Goal: Task Accomplishment & Management: Use online tool/utility

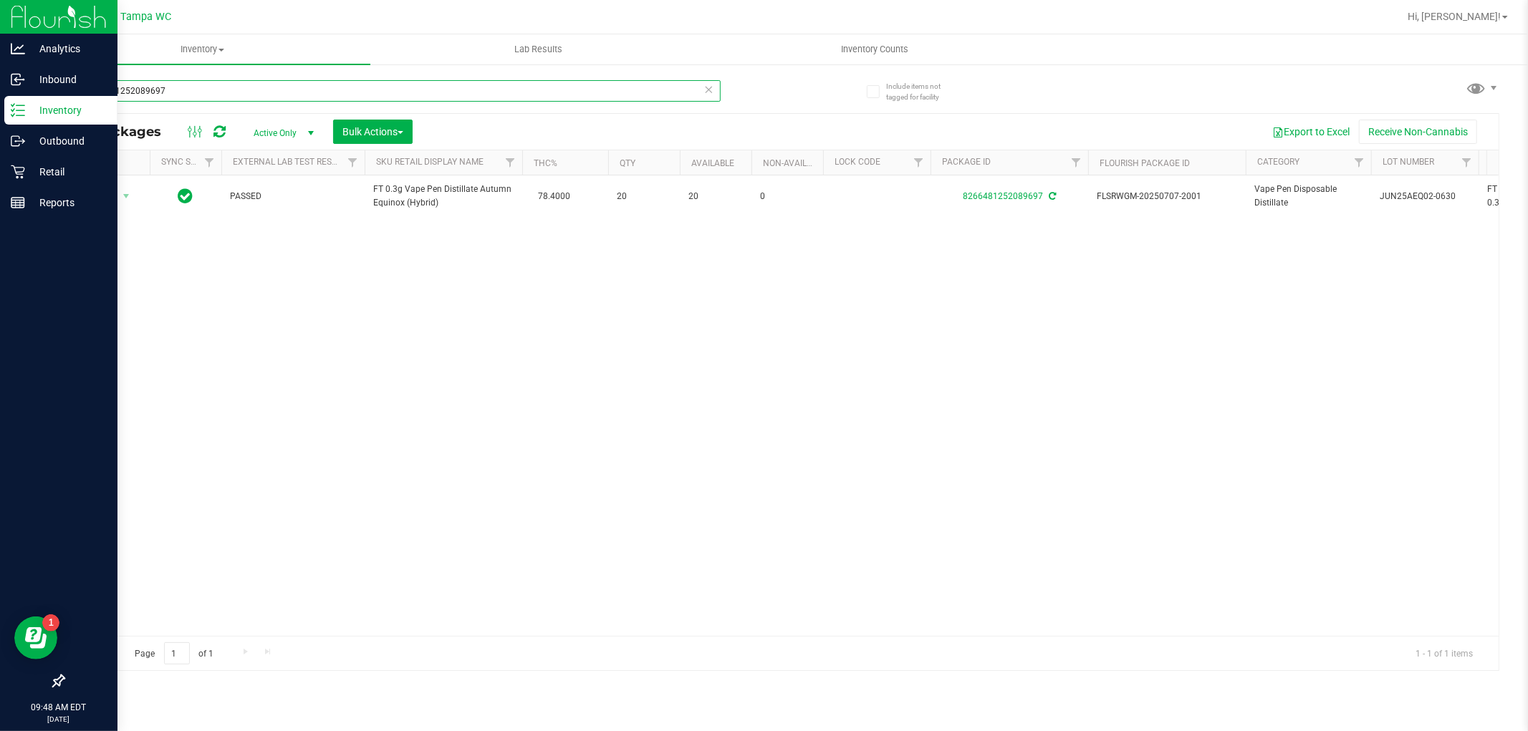
drag, startPoint x: 240, startPoint y: 91, endPoint x: 0, endPoint y: 234, distance: 279.2
click at [0, 226] on div "Analytics Inbound Inventory Outbound Retail Reports 09:48 AM EDT [DATE] 09/27 T…" at bounding box center [764, 365] width 1528 height 731
type input "8109069961788053"
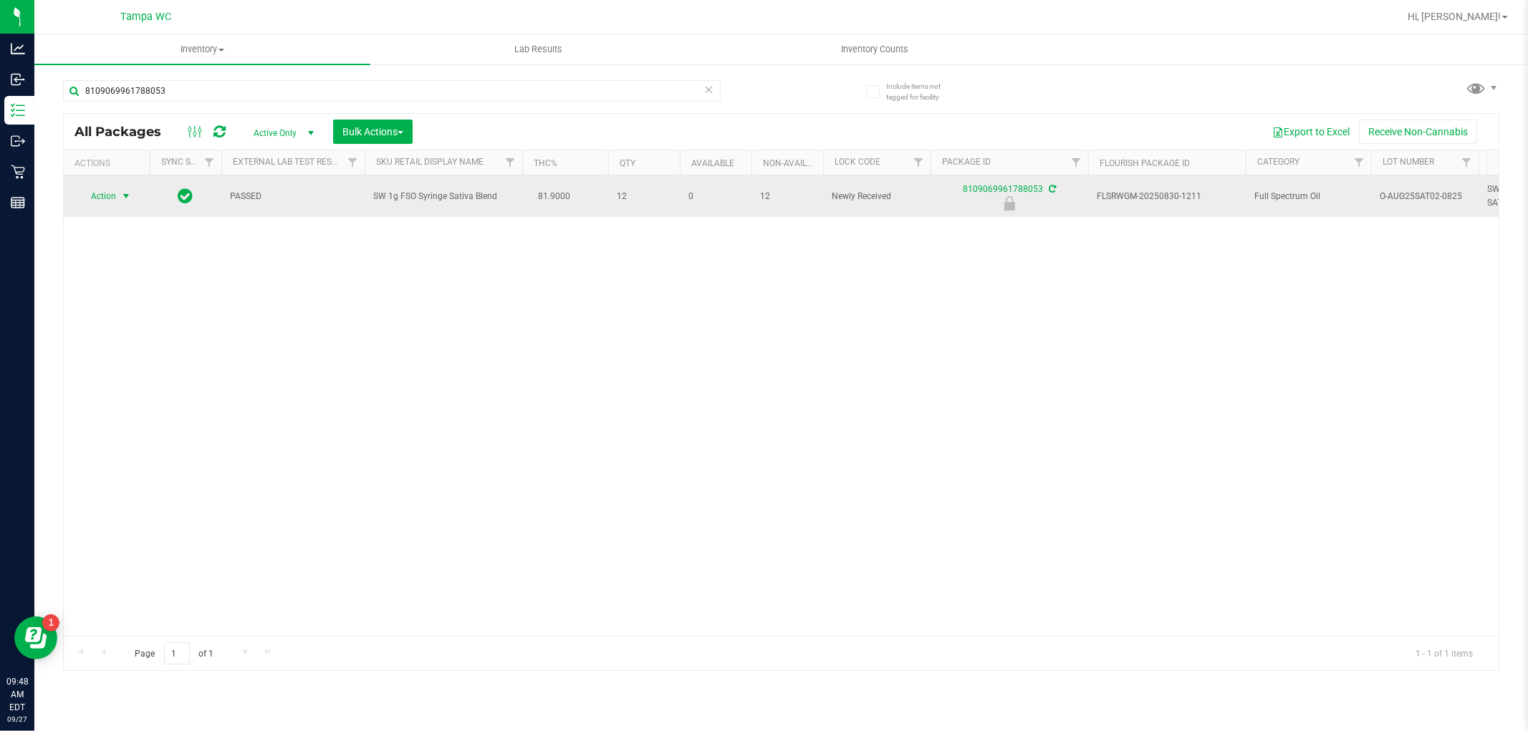
click at [112, 203] on span "Action" at bounding box center [97, 196] width 39 height 20
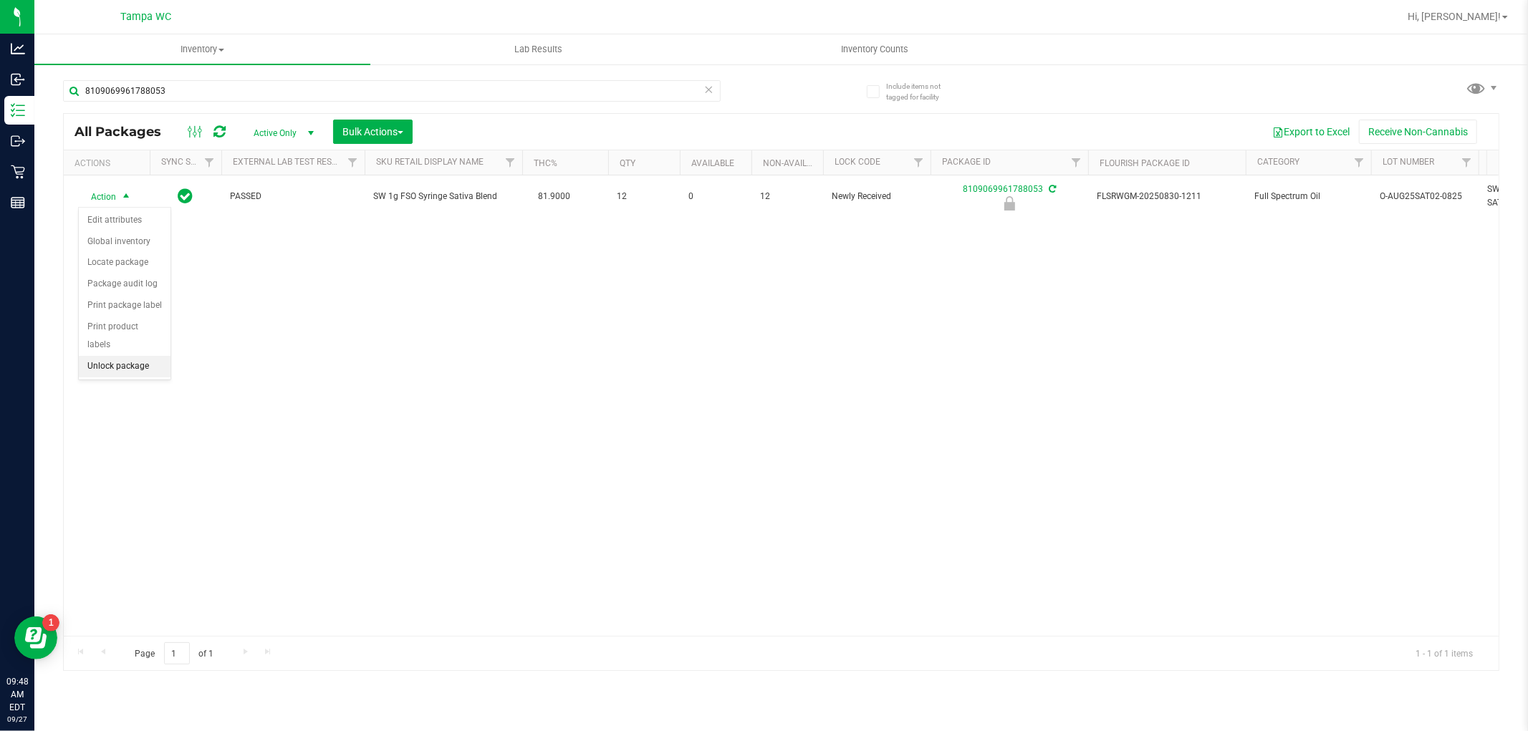
click at [128, 360] on li "Unlock package" at bounding box center [125, 366] width 92 height 21
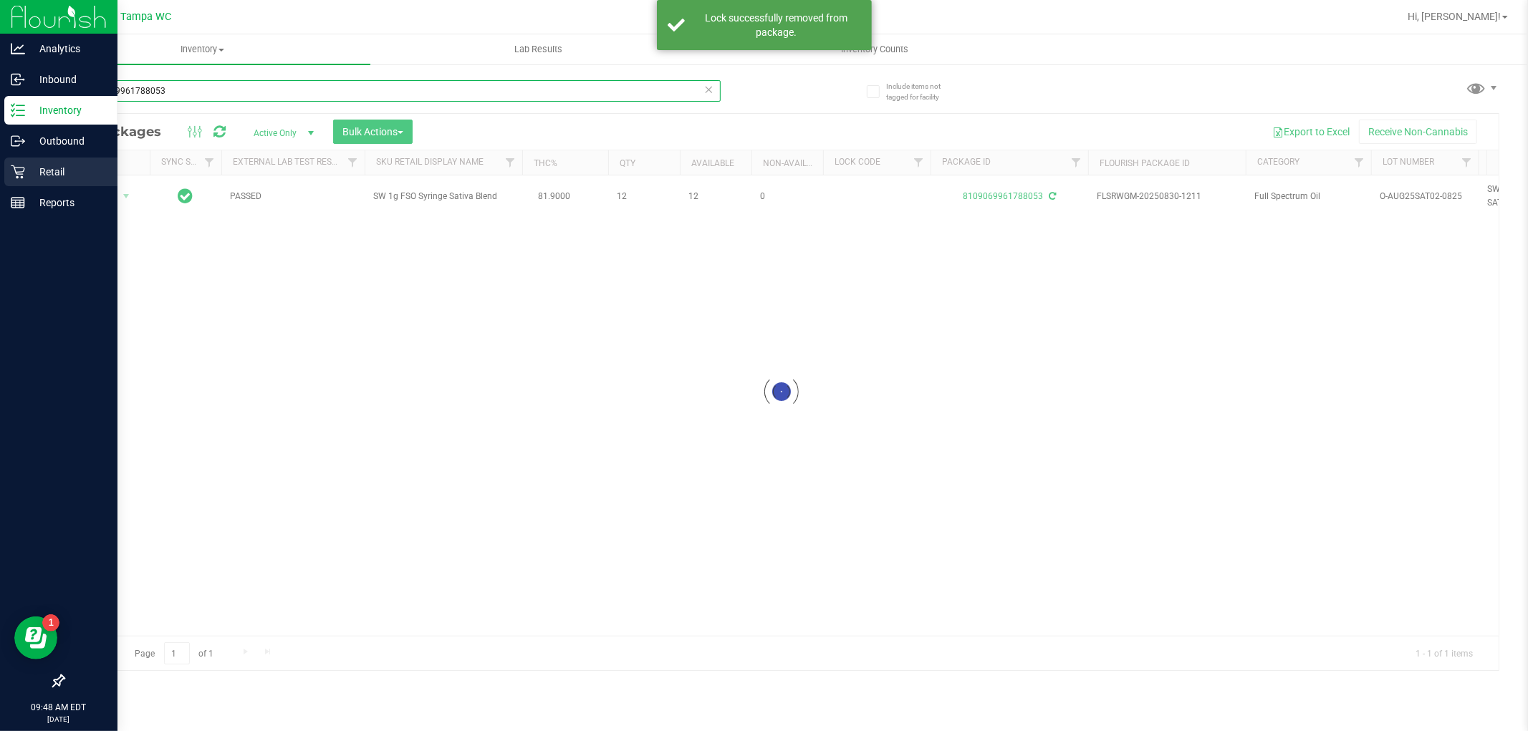
drag, startPoint x: 135, startPoint y: 122, endPoint x: 0, endPoint y: 185, distance: 148.7
click at [0, 185] on div "Analytics Inbound Inventory Outbound Retail Reports 09:48 AM EDT [DATE] 09/27 T…" at bounding box center [764, 365] width 1528 height 731
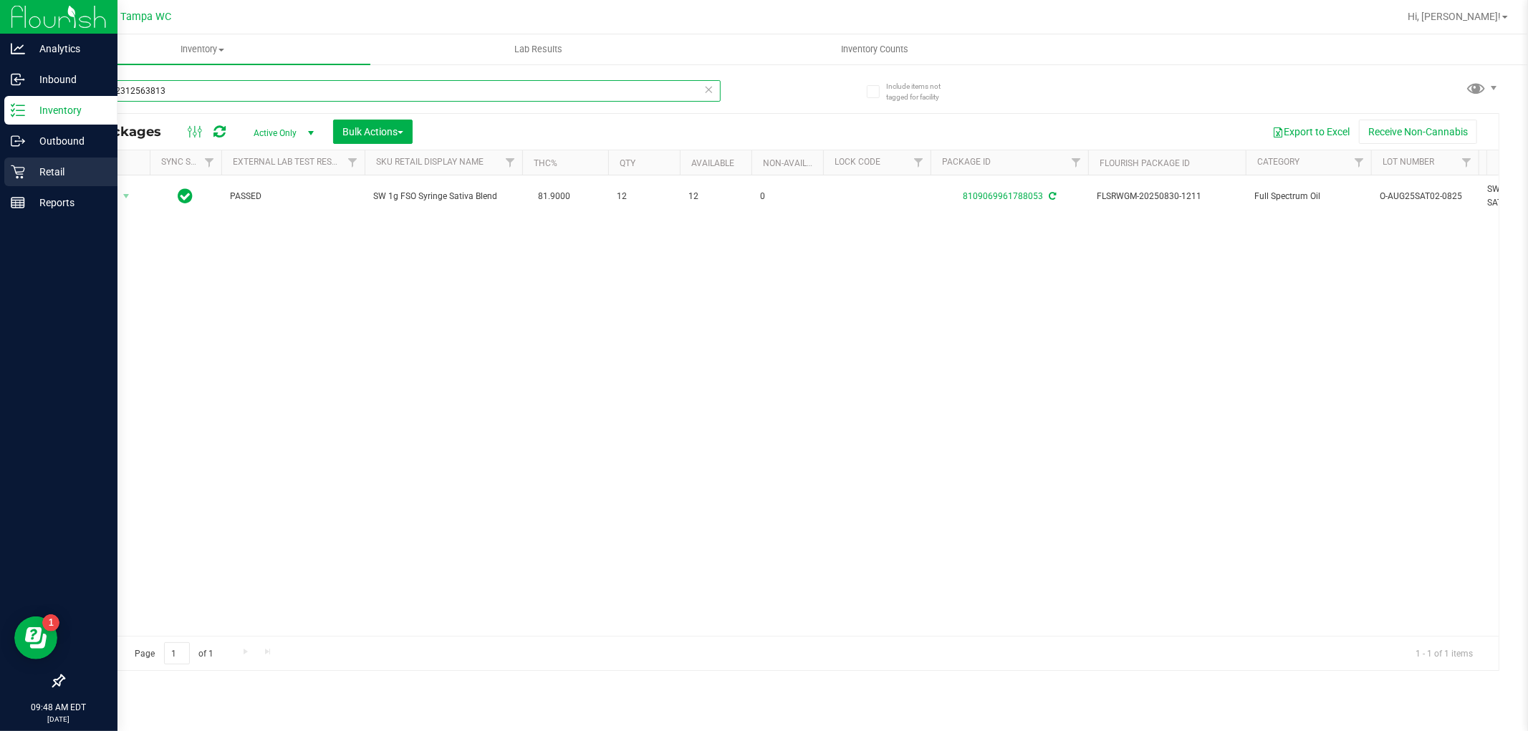
type input "3879832312563813"
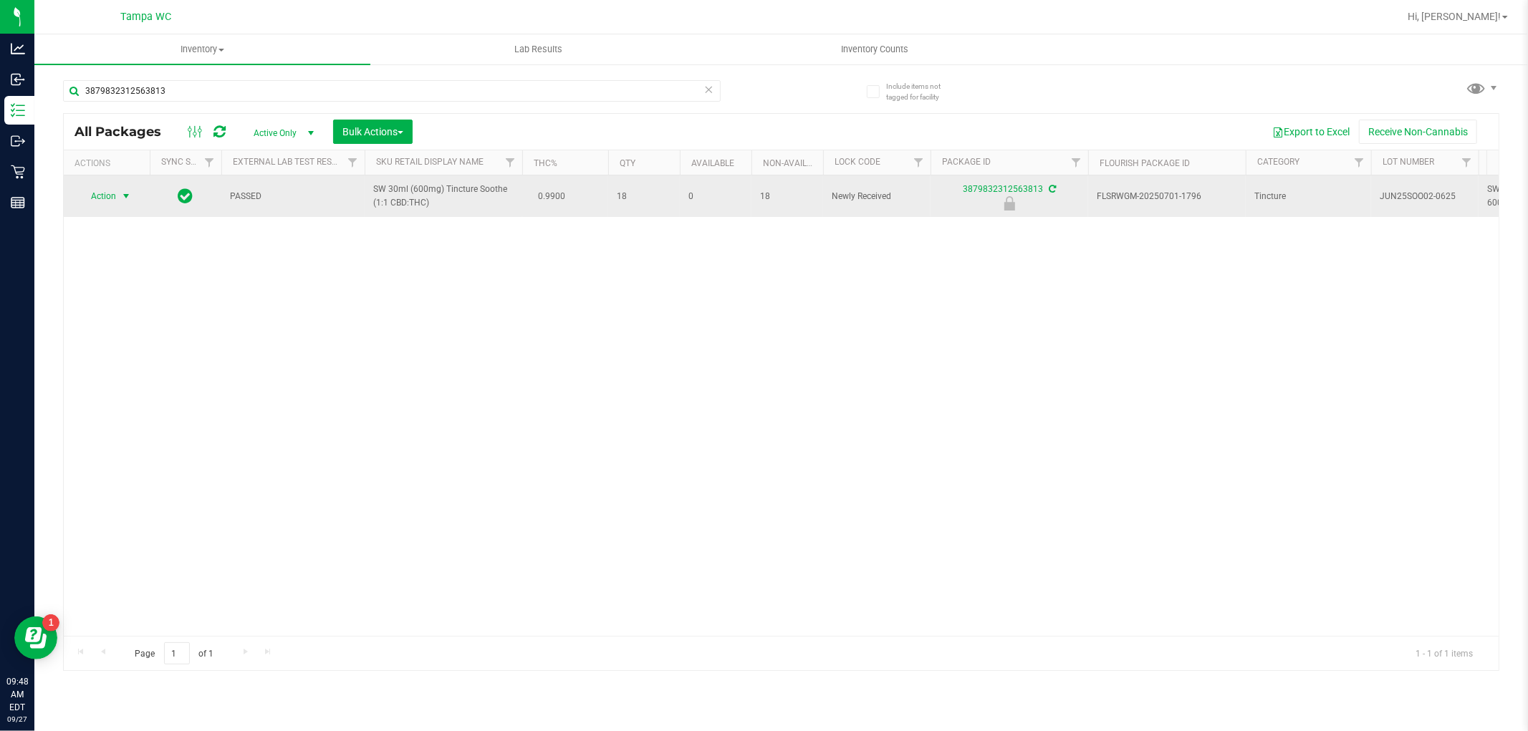
click at [129, 198] on span "select" at bounding box center [125, 196] width 11 height 11
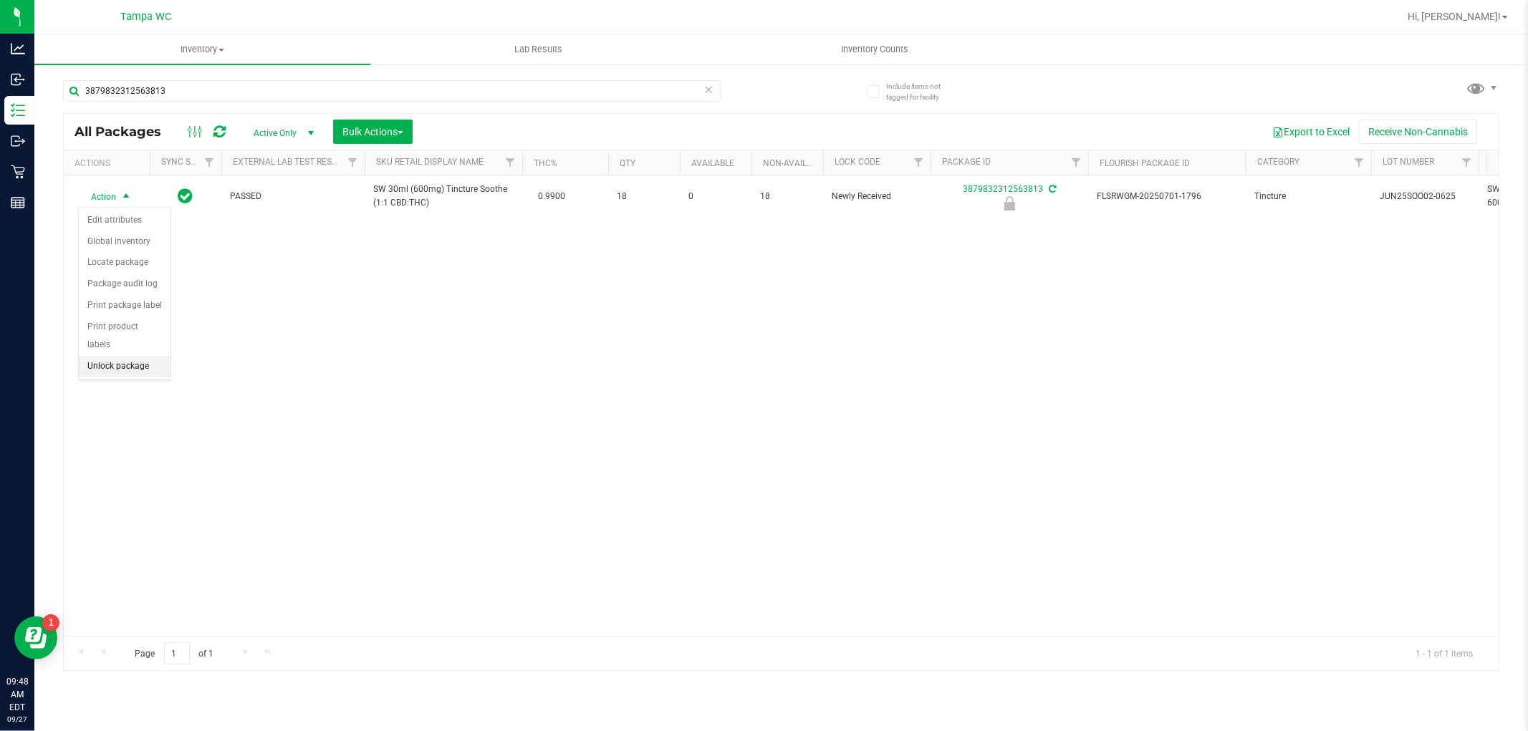
click at [146, 360] on li "Unlock package" at bounding box center [125, 366] width 92 height 21
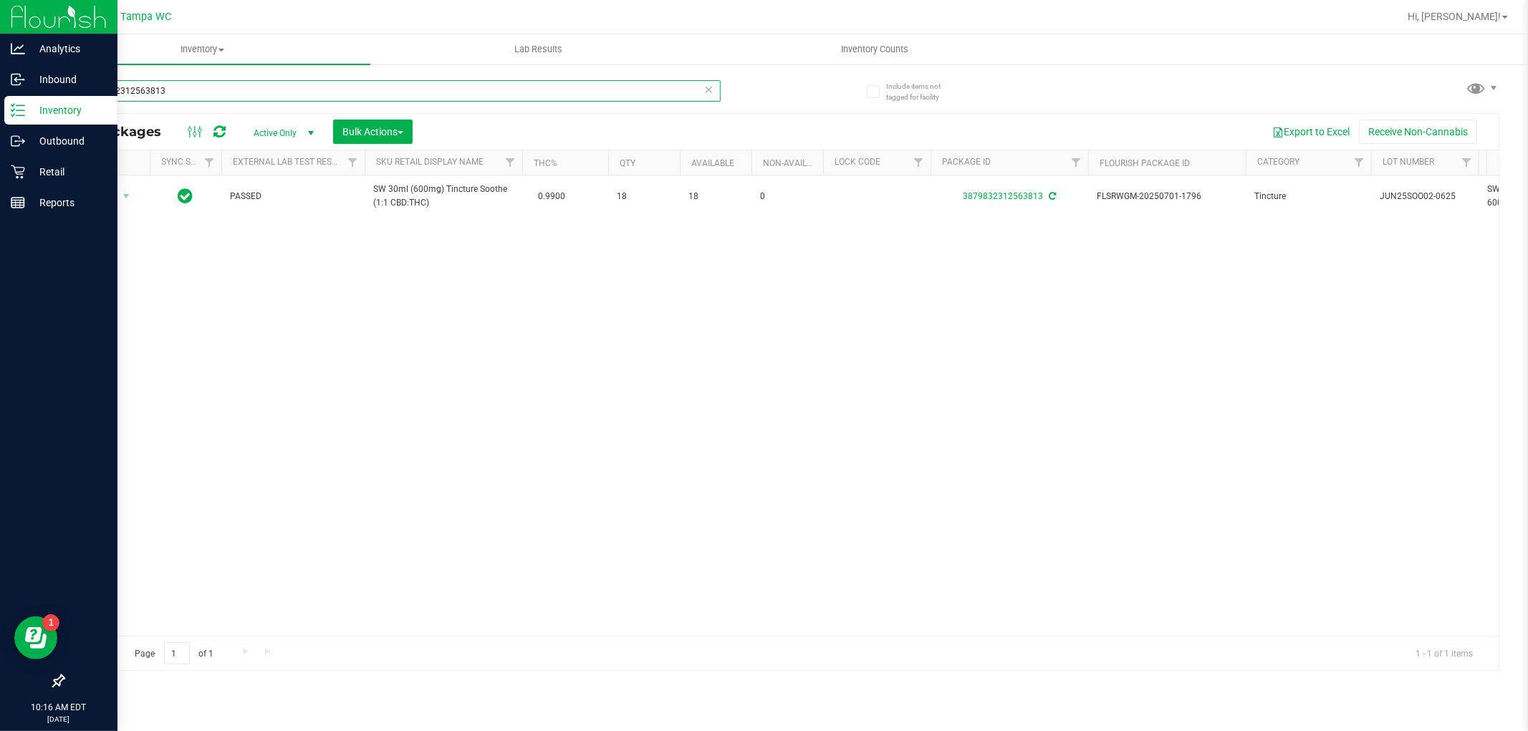
drag, startPoint x: 194, startPoint y: 85, endPoint x: 0, endPoint y: 106, distance: 195.3
click at [0, 106] on div "Analytics Inbound Inventory Outbound Retail Reports 10:16 AM EDT [DATE] 09/27 T…" at bounding box center [764, 365] width 1528 height 731
type input "9069096360119206"
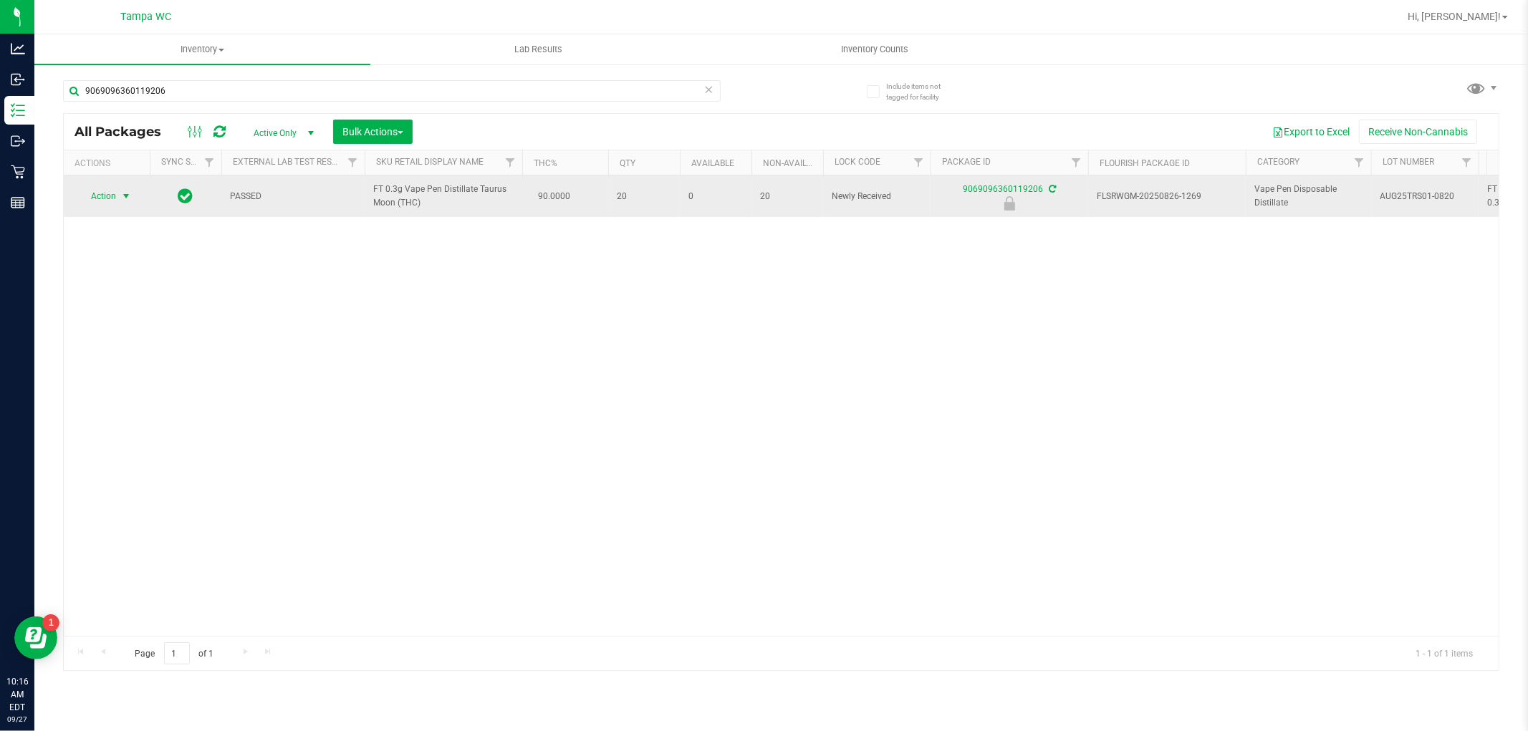
click at [120, 199] on span "select" at bounding box center [125, 196] width 11 height 11
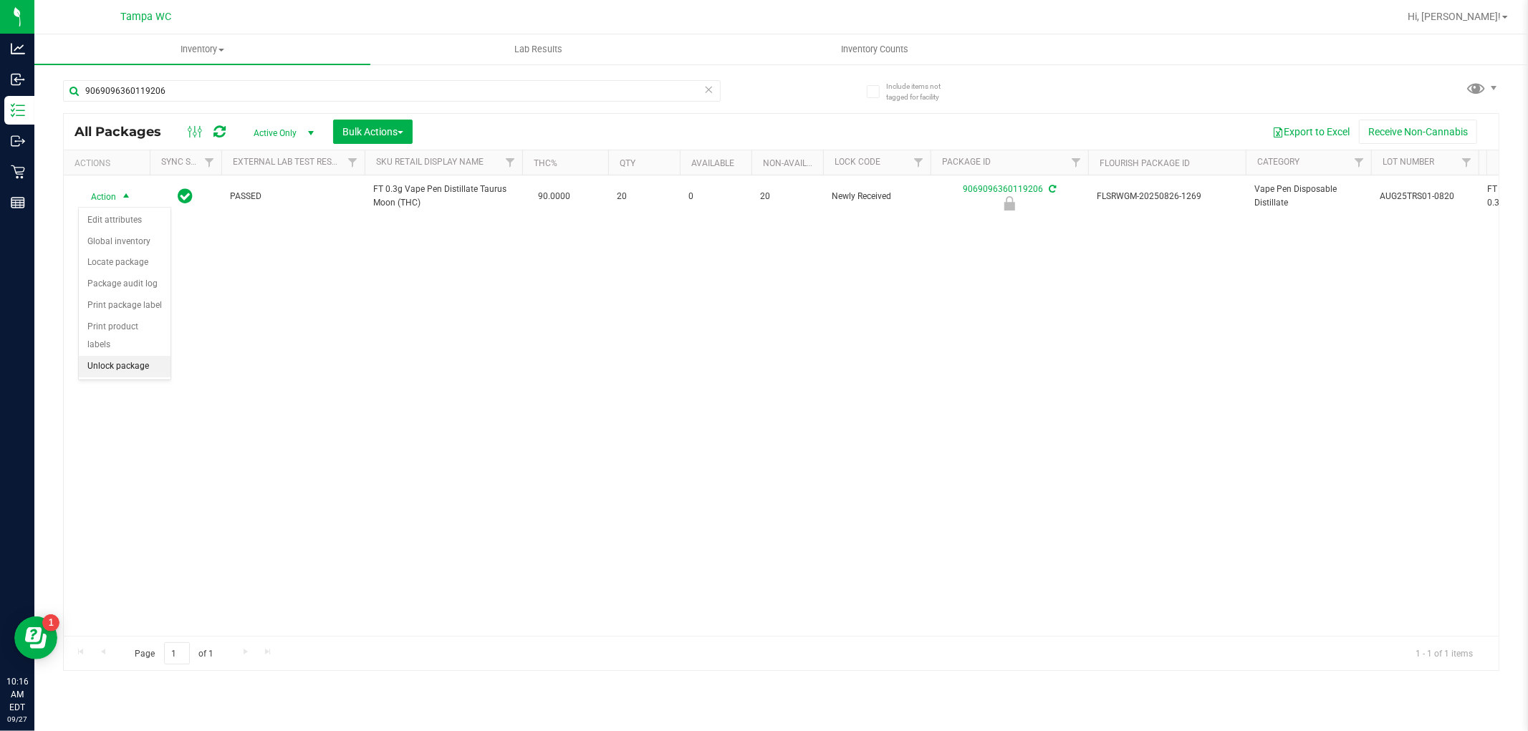
drag, startPoint x: 143, startPoint y: 363, endPoint x: 138, endPoint y: 373, distance: 11.9
click at [138, 374] on li "Unlock package" at bounding box center [125, 366] width 92 height 21
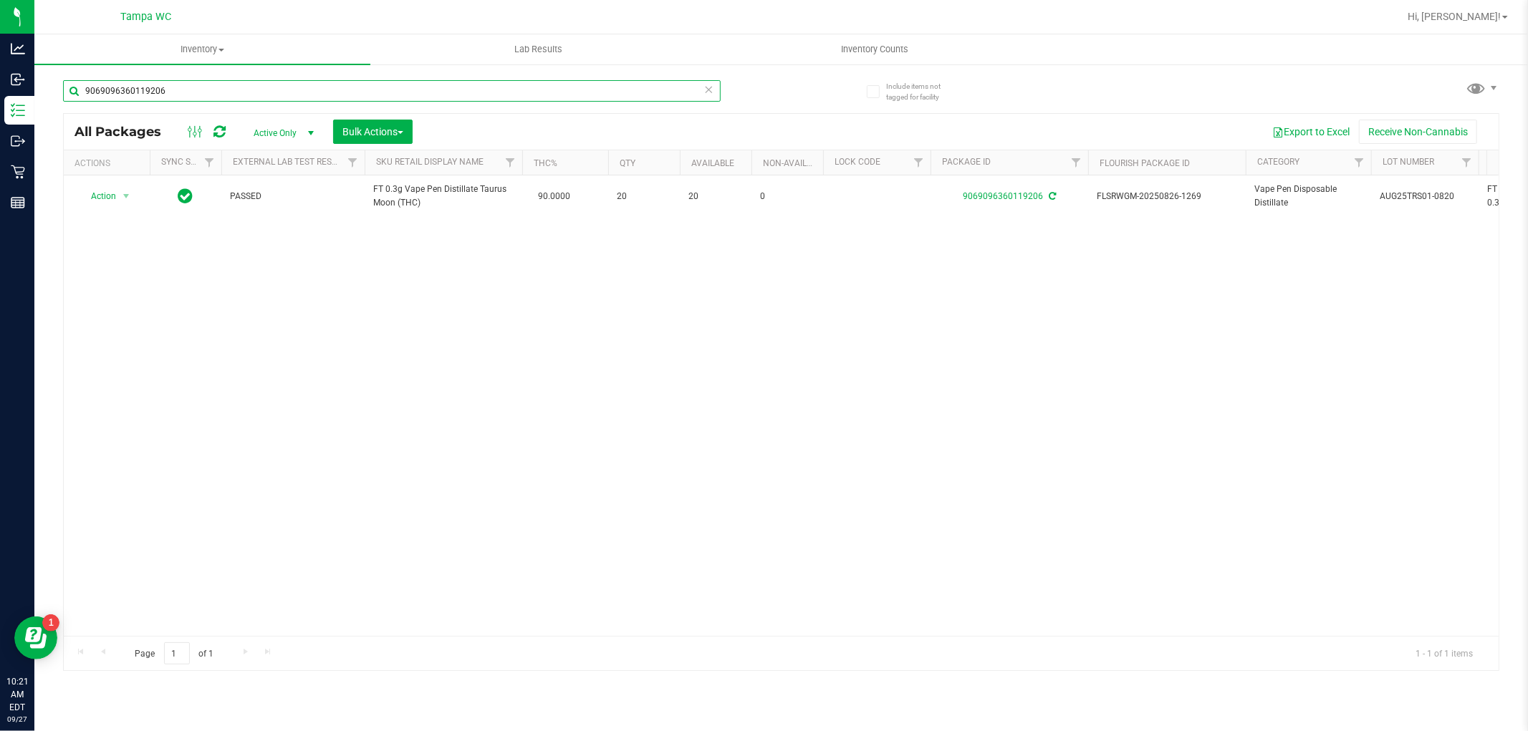
drag, startPoint x: 0, startPoint y: 48, endPoint x: 0, endPoint y: -47, distance: 95.3
click at [0, 0] on html "Analytics Inbound Inventory Outbound Retail Reports 10:21 AM EDT [DATE] 09/27 T…" at bounding box center [764, 365] width 1528 height 731
type input "6563452340692187"
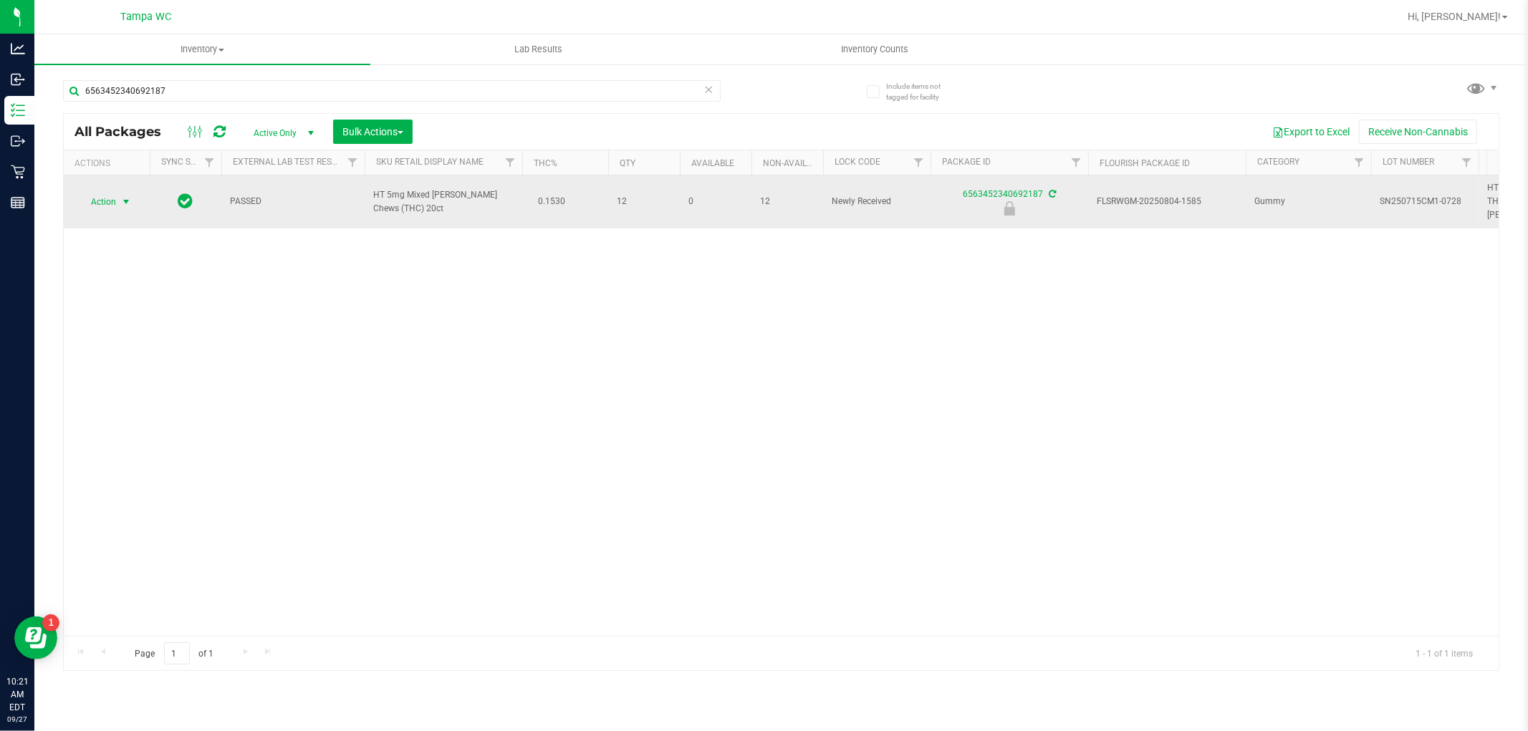
click at [90, 201] on span "Action" at bounding box center [97, 202] width 39 height 20
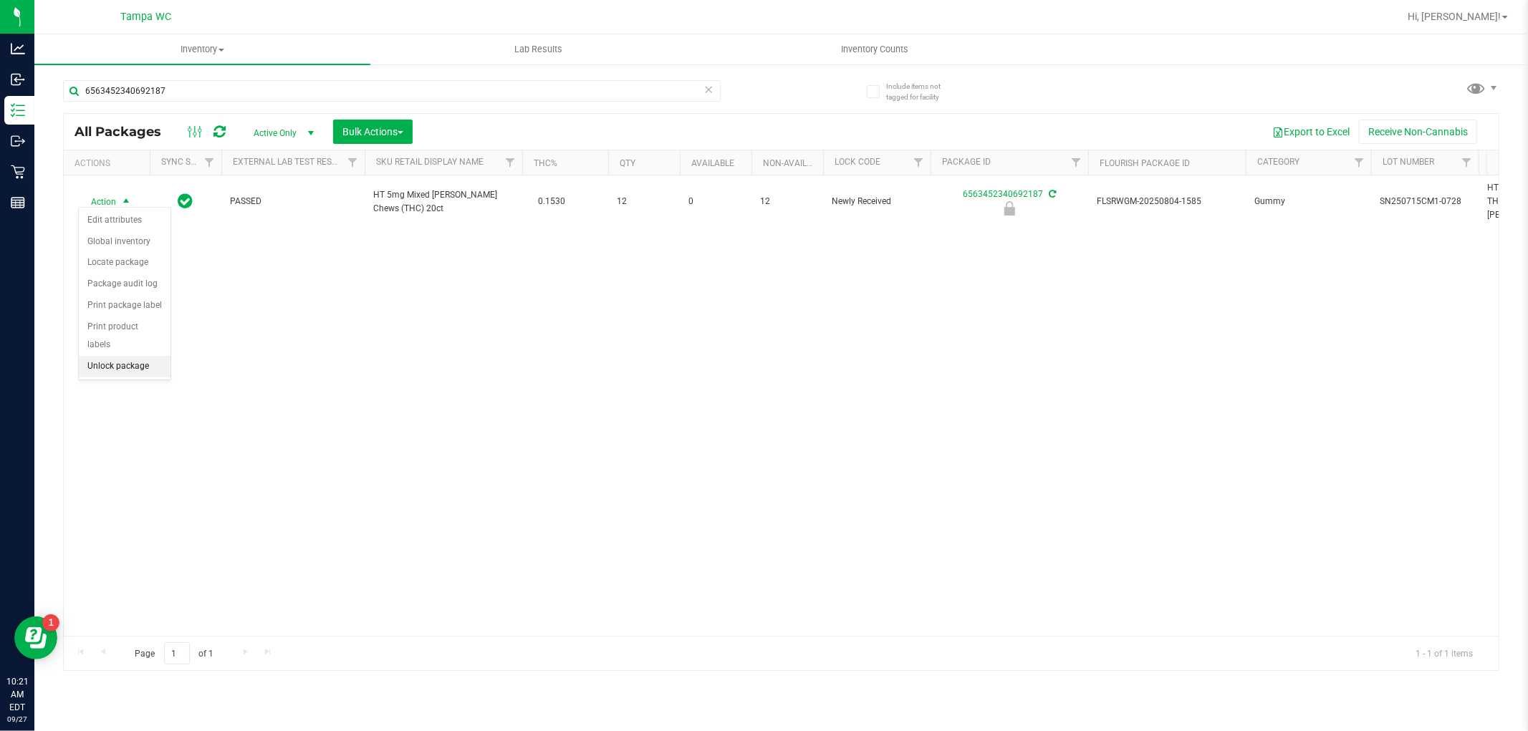
click at [140, 363] on li "Unlock package" at bounding box center [125, 366] width 92 height 21
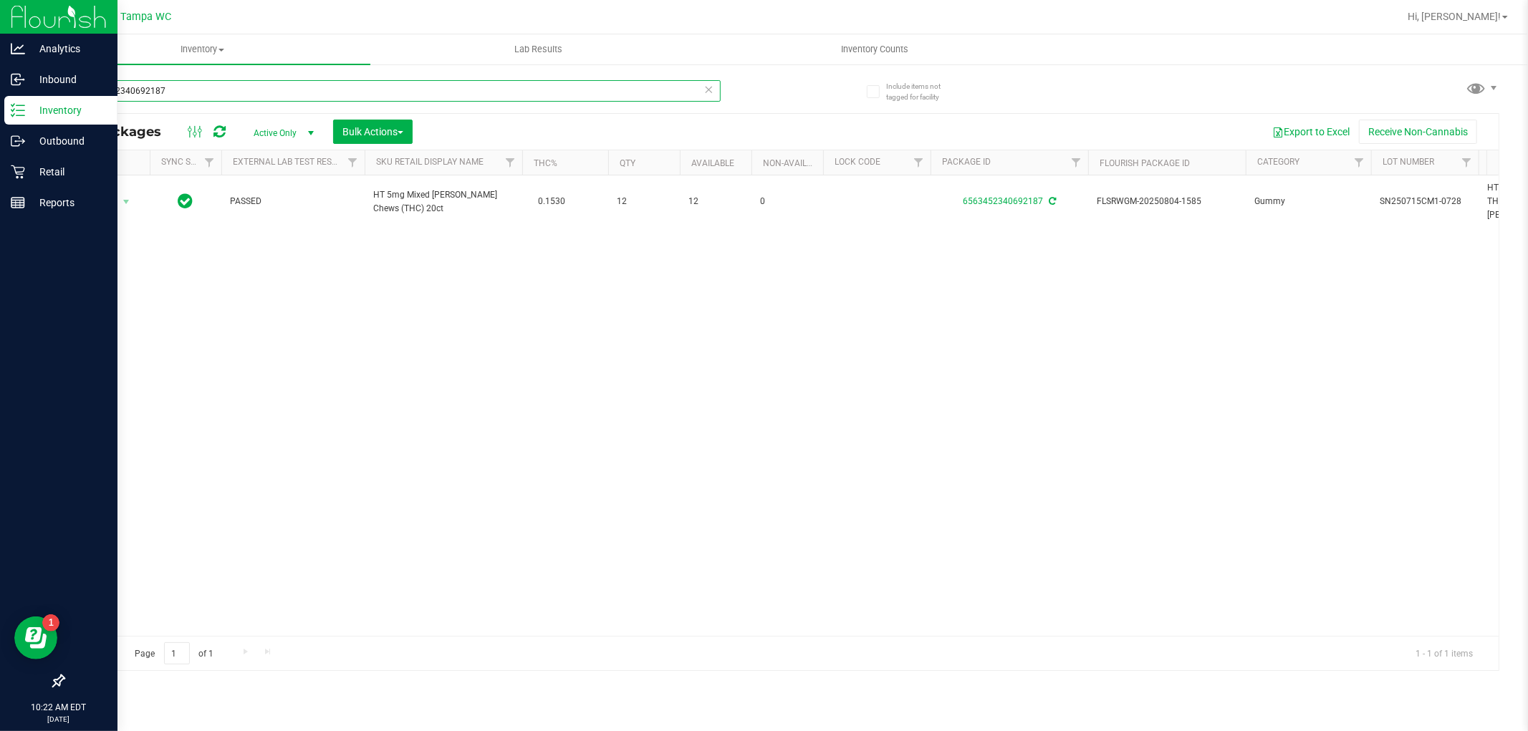
drag, startPoint x: 205, startPoint y: 92, endPoint x: 1, endPoint y: 240, distance: 252.4
click at [1, 235] on div "Analytics Inbound Inventory Outbound Retail Reports 10:22 AM EDT [DATE] 09/27 T…" at bounding box center [764, 365] width 1528 height 731
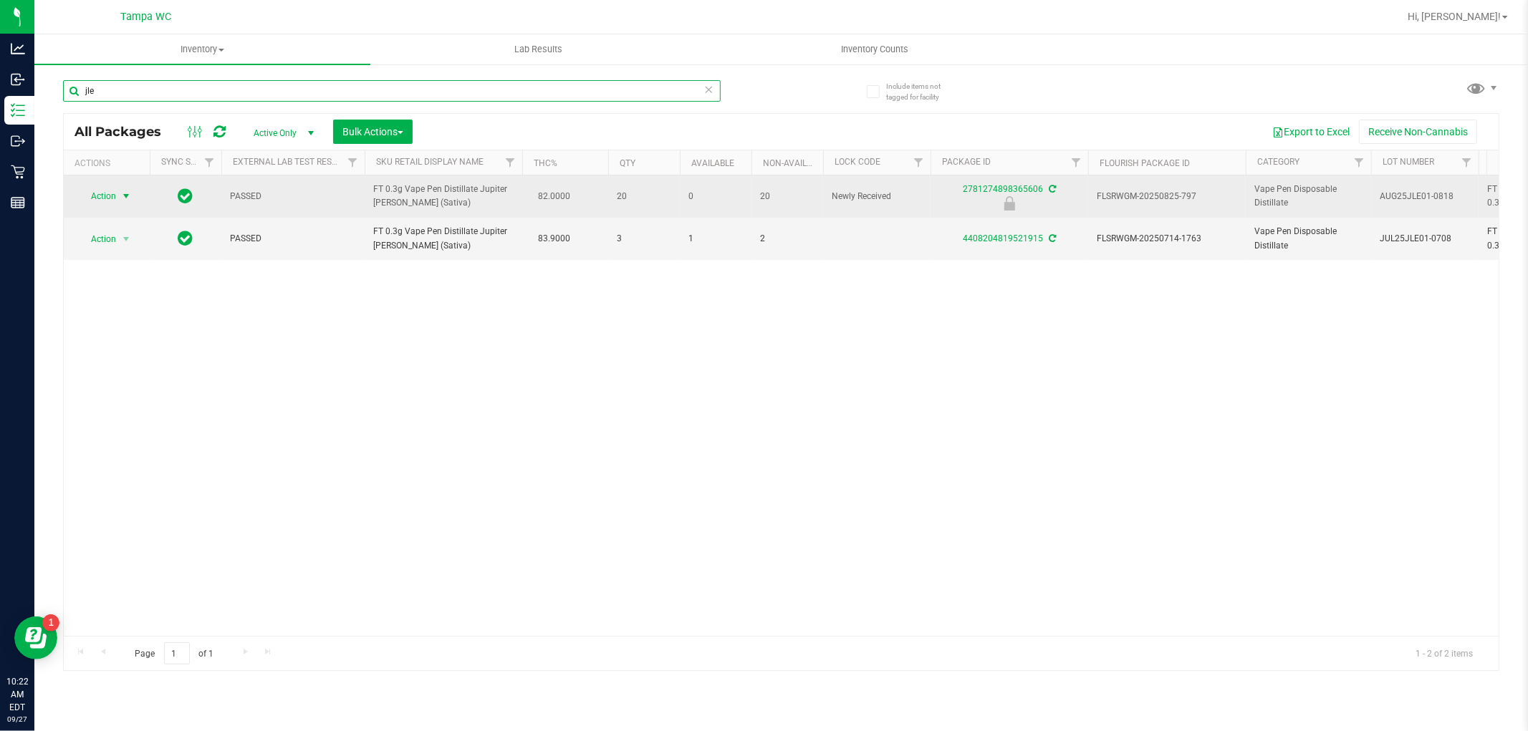
type input "jle"
click at [125, 191] on span "select" at bounding box center [125, 196] width 11 height 11
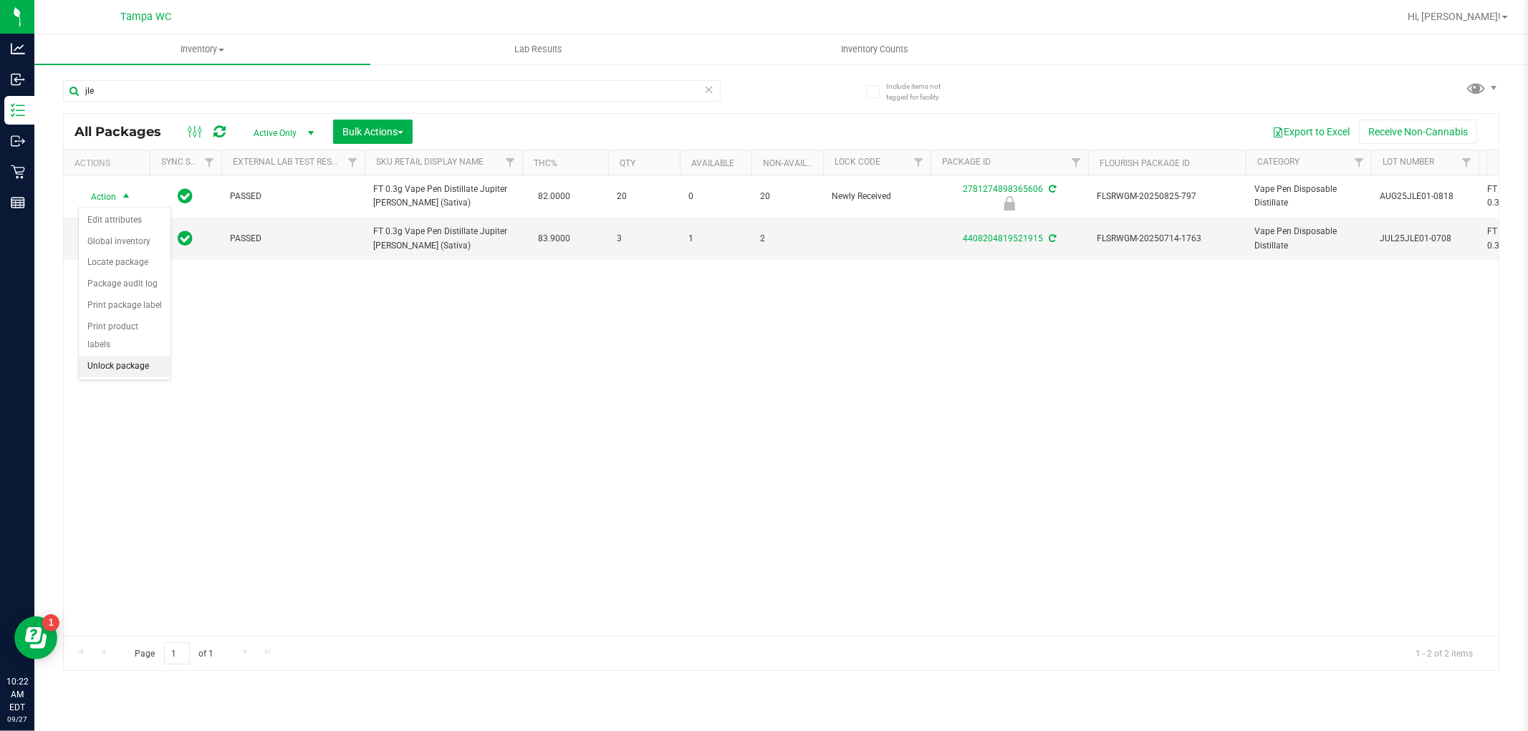
click at [143, 373] on li "Unlock package" at bounding box center [125, 366] width 92 height 21
click at [709, 85] on icon at bounding box center [709, 88] width 10 height 17
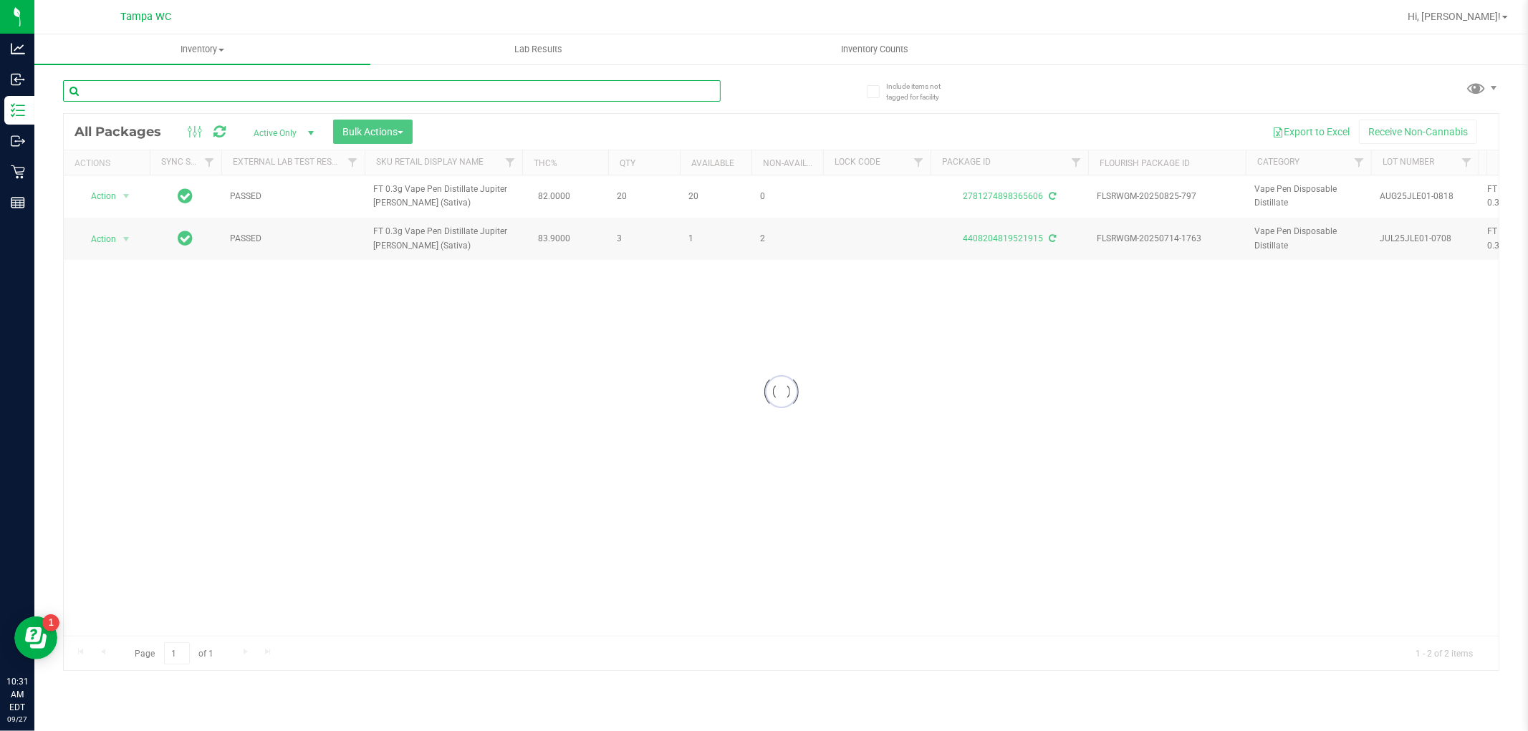
click at [537, 92] on input "text" at bounding box center [392, 90] width 658 height 21
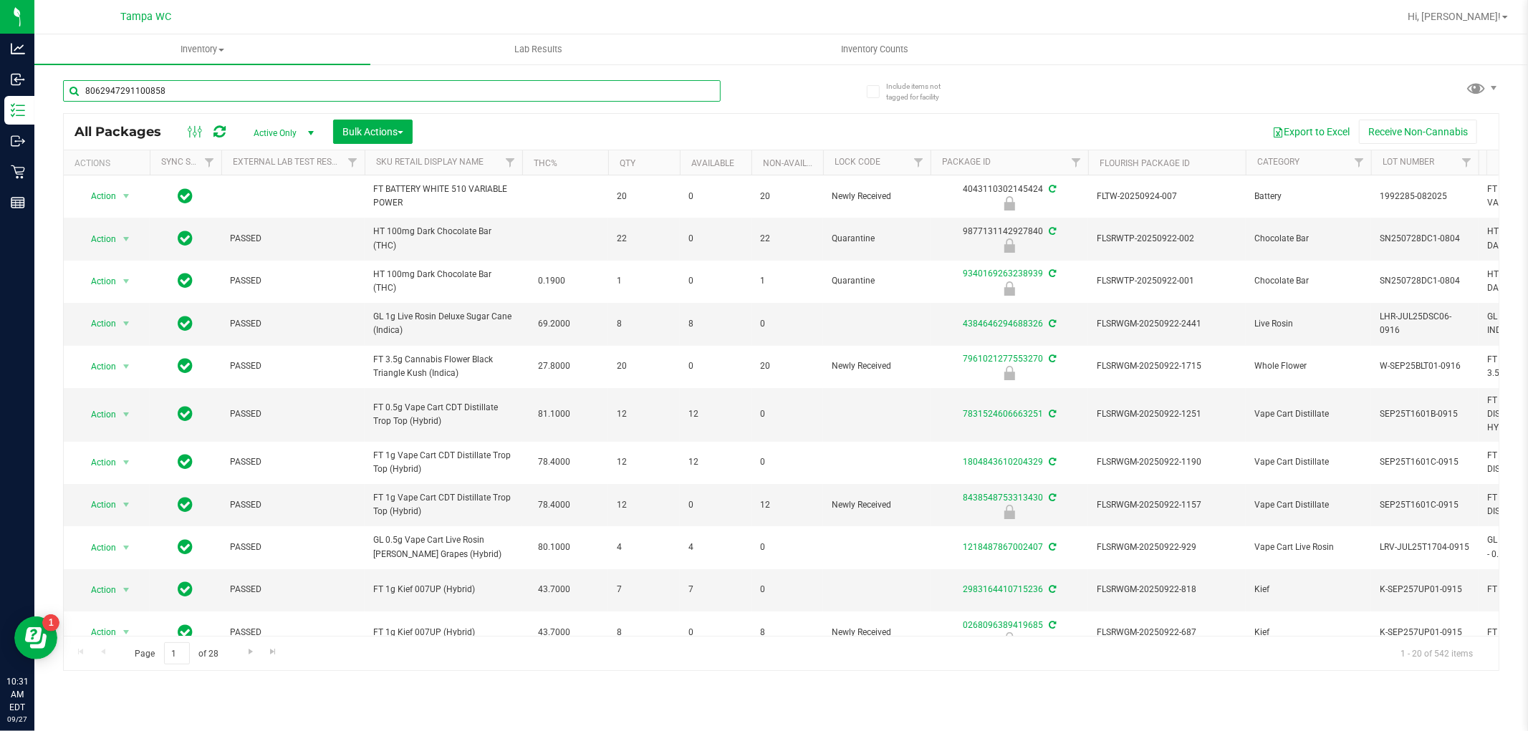
type input "8062947291100858"
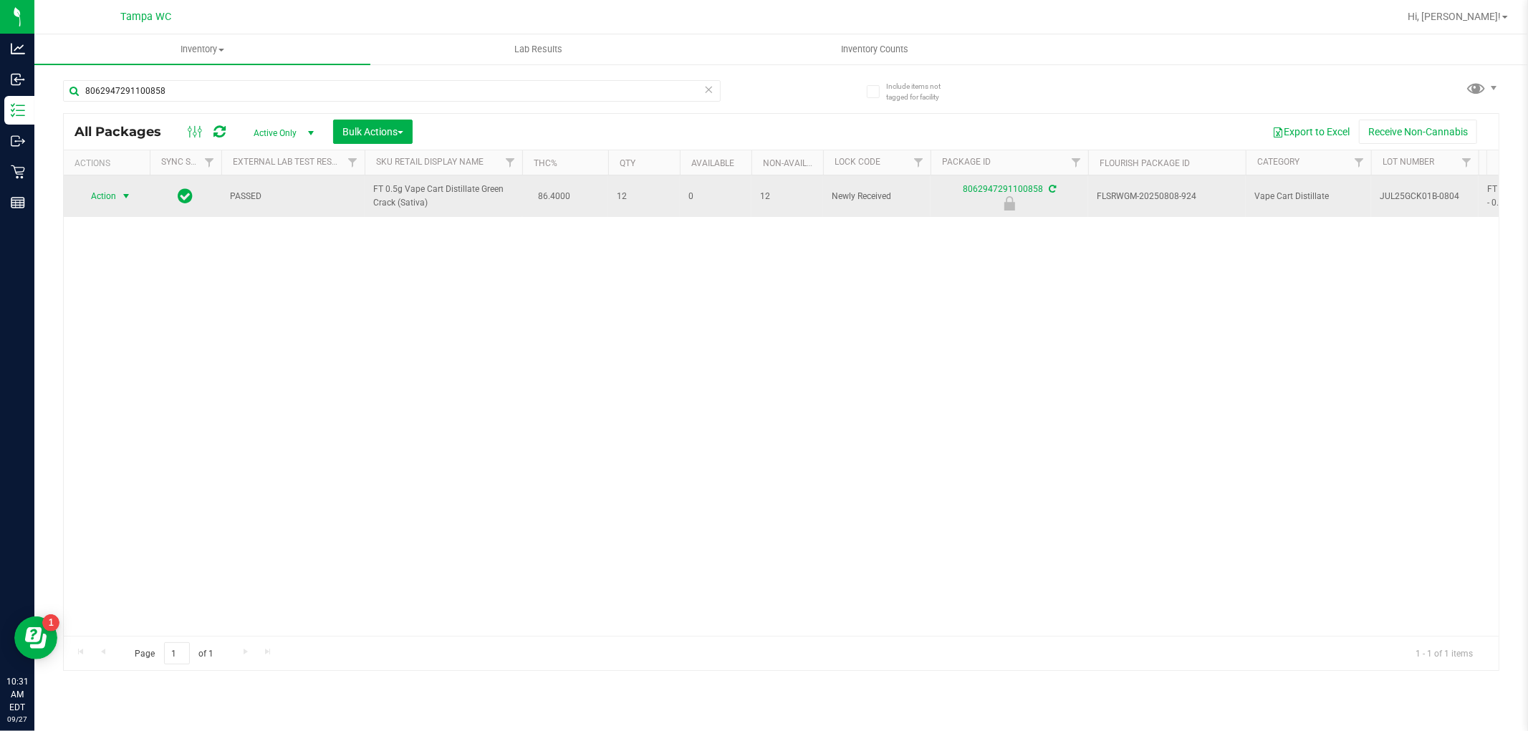
click at [122, 192] on span "select" at bounding box center [125, 196] width 11 height 11
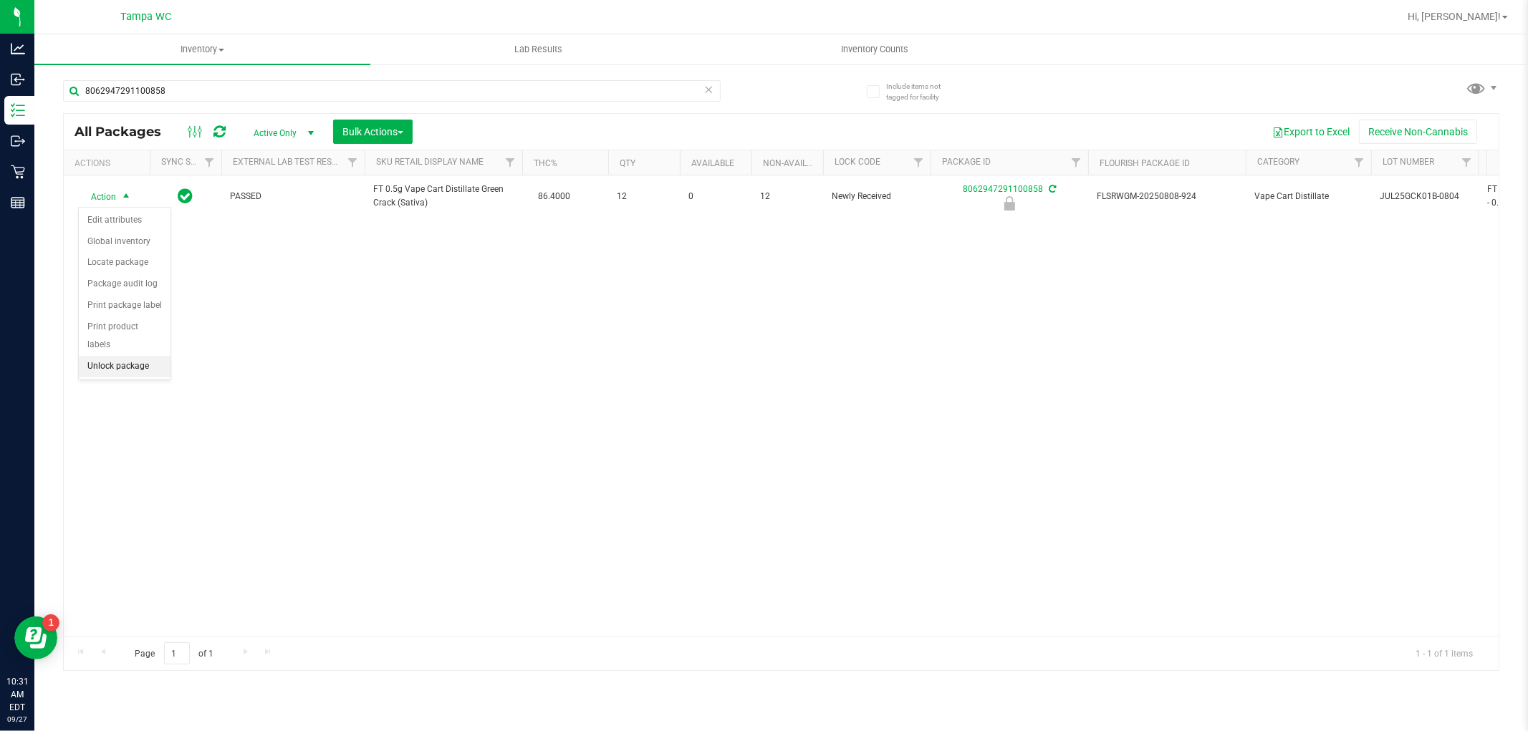
click at [115, 369] on li "Unlock package" at bounding box center [125, 366] width 92 height 21
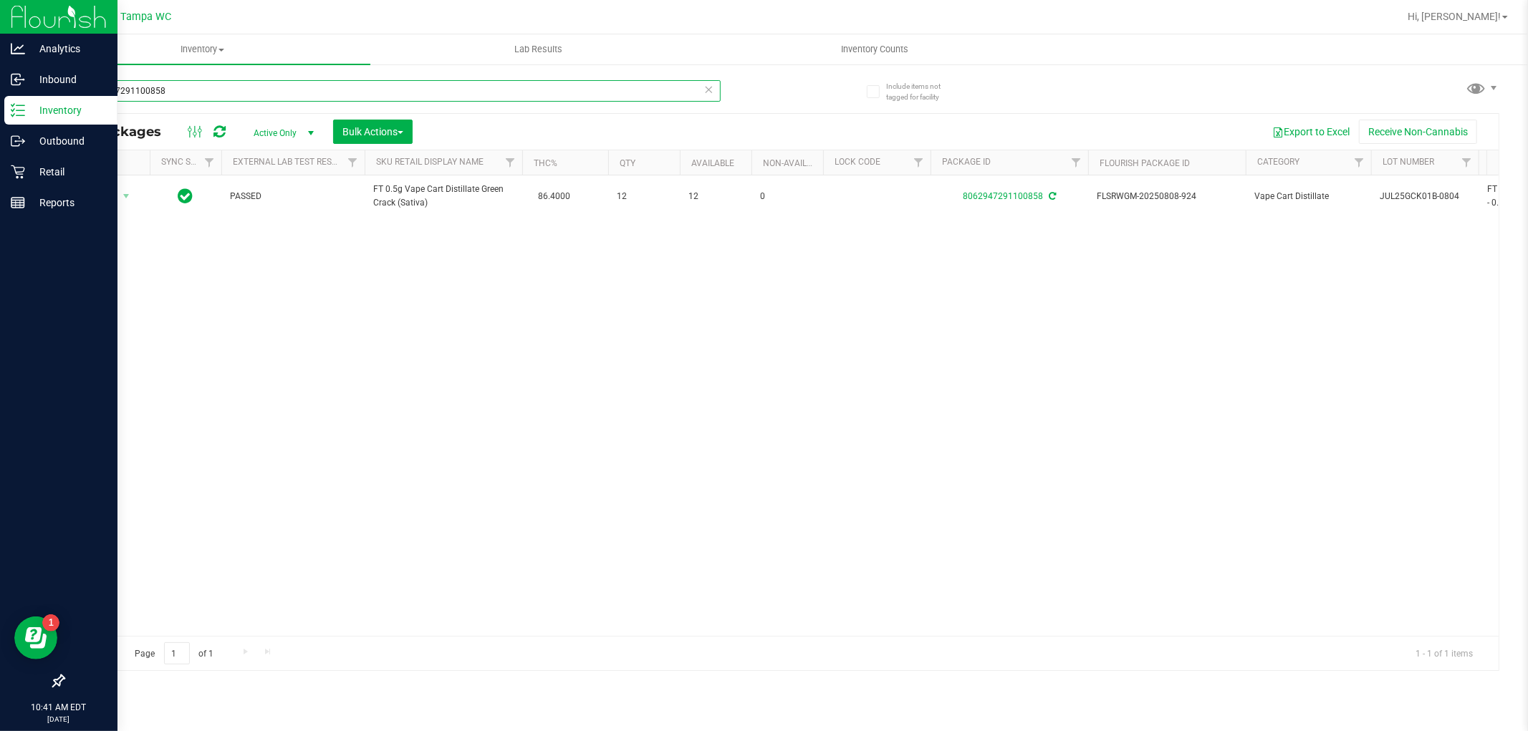
drag, startPoint x: 191, startPoint y: 93, endPoint x: 0, endPoint y: 380, distance: 345.2
click at [0, 353] on div "Analytics Inbound Inventory Outbound Retail Reports 10:41 AM EDT [DATE] 09/27 T…" at bounding box center [764, 365] width 1528 height 731
type input "6673408840945561"
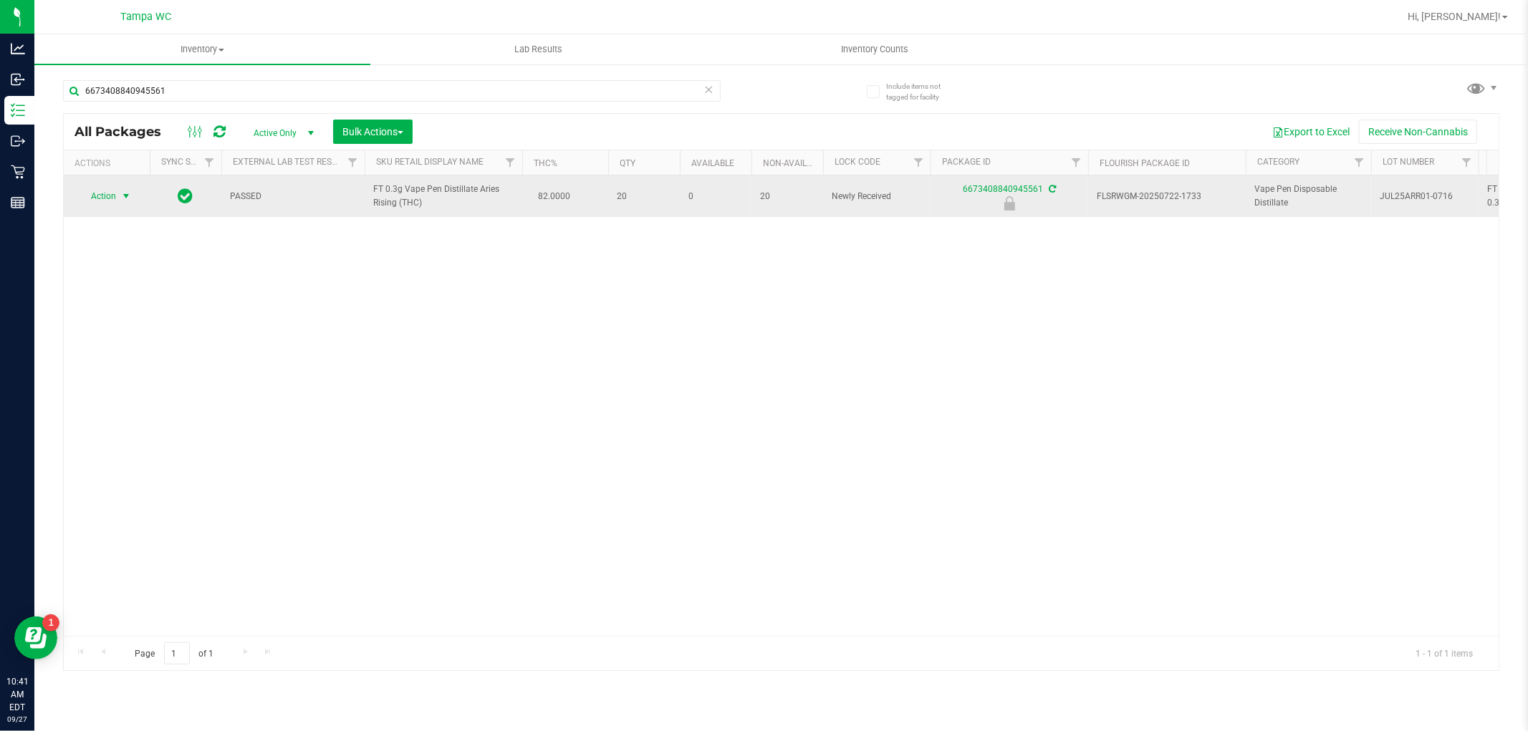
drag, startPoint x: 104, startPoint y: 196, endPoint x: 90, endPoint y: 194, distance: 14.4
click at [88, 192] on span "Action" at bounding box center [97, 196] width 39 height 20
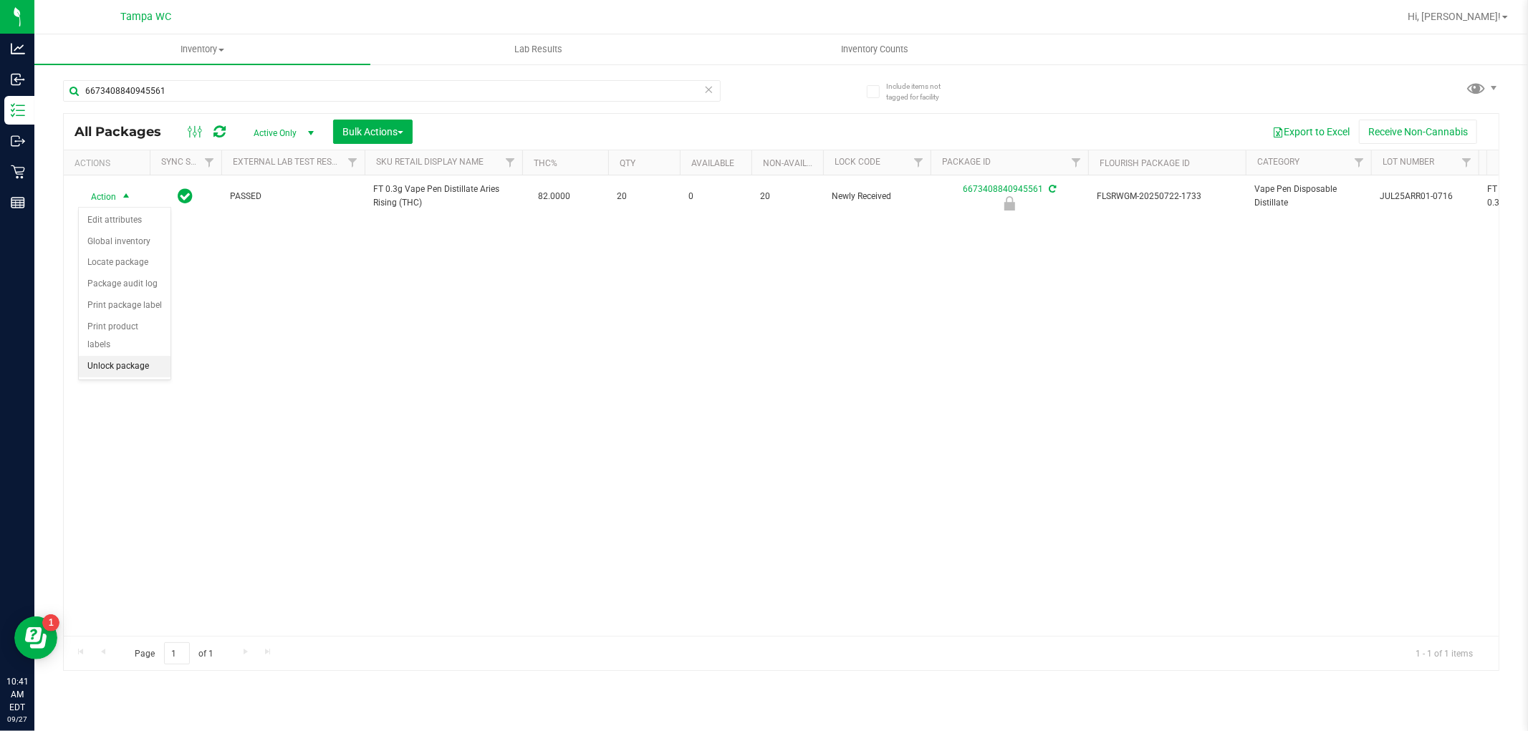
click at [108, 375] on li "Unlock package" at bounding box center [125, 366] width 92 height 21
